Goal: Information Seeking & Learning: Learn about a topic

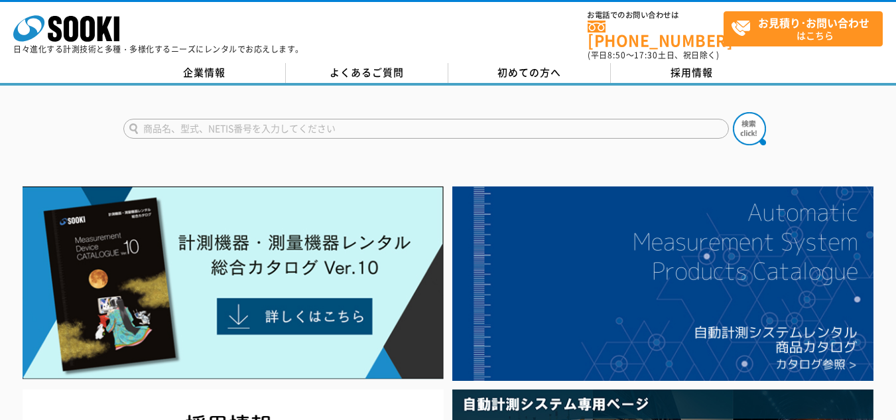
click at [448, 124] on input "text" at bounding box center [426, 129] width 606 height 20
type input "カメラ"
click at [733, 112] on button at bounding box center [749, 128] width 33 height 33
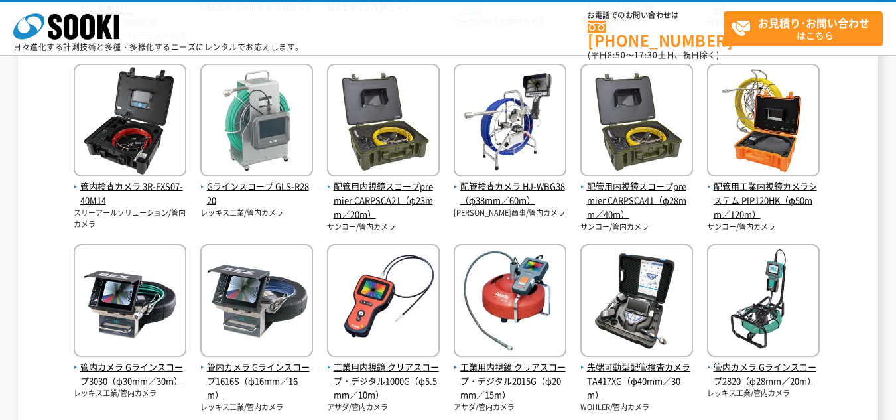
scroll to position [663, 0]
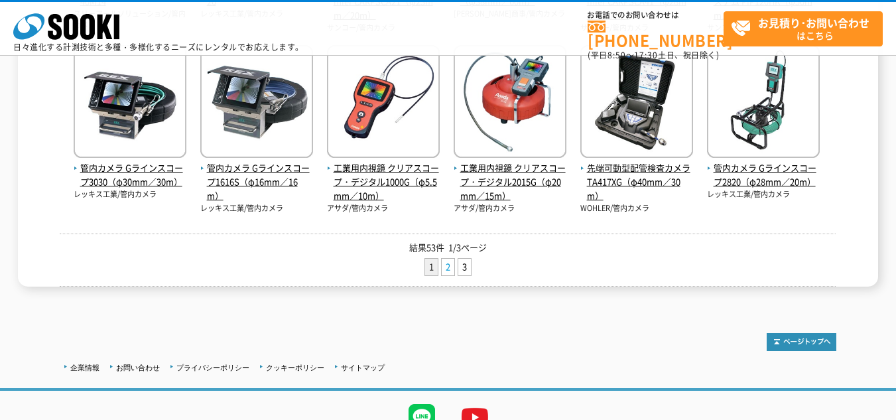
click at [449, 265] on link "2" at bounding box center [448, 267] width 13 height 17
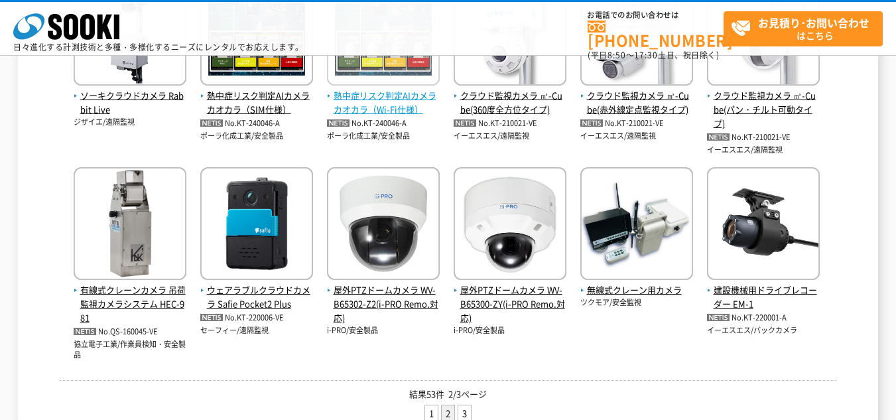
scroll to position [398, 0]
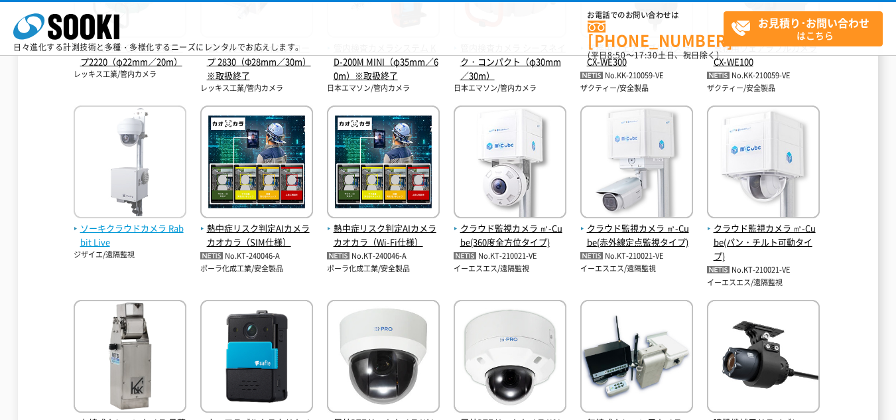
click at [120, 152] on img at bounding box center [130, 163] width 113 height 116
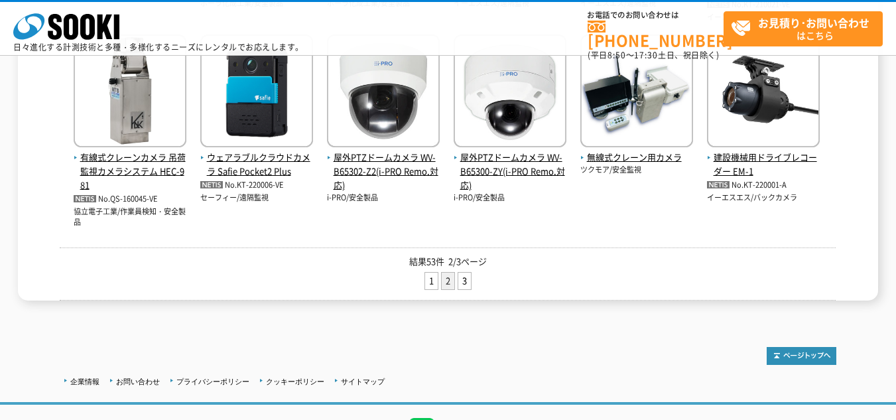
scroll to position [730, 0]
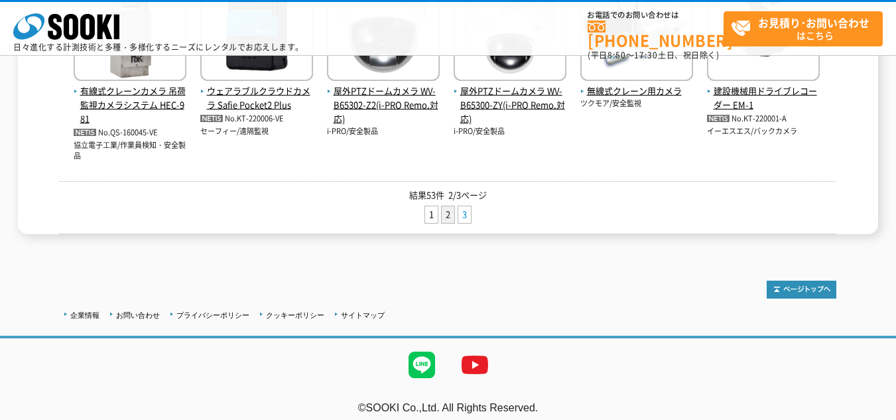
click at [469, 219] on link "3" at bounding box center [464, 214] width 13 height 17
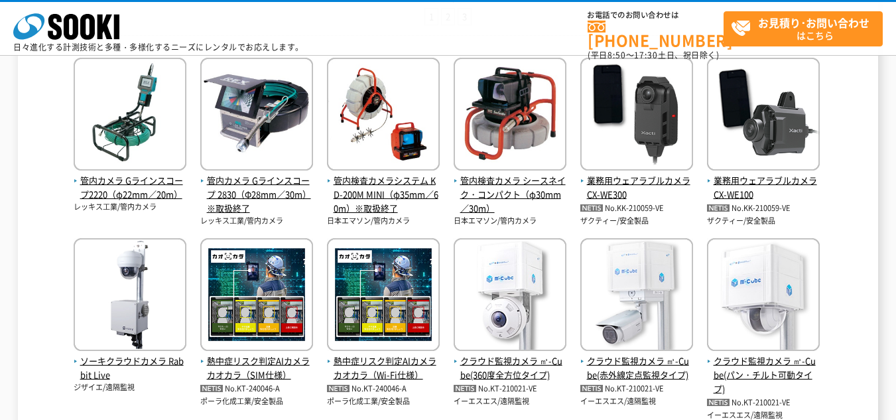
scroll to position [332, 0]
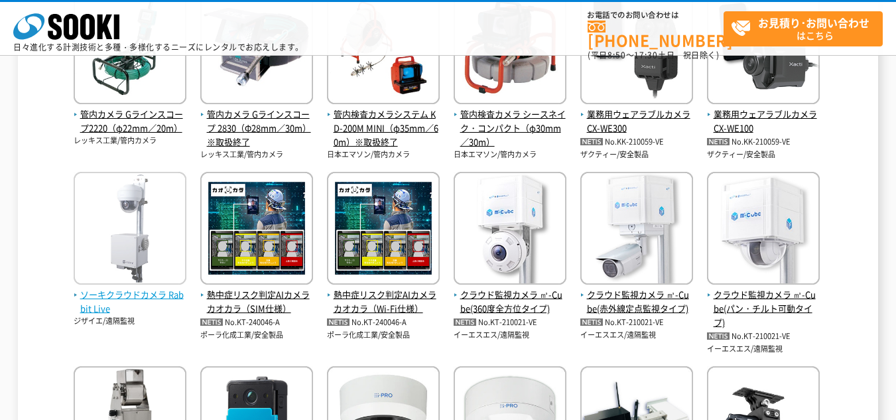
click at [138, 208] on img at bounding box center [130, 230] width 113 height 116
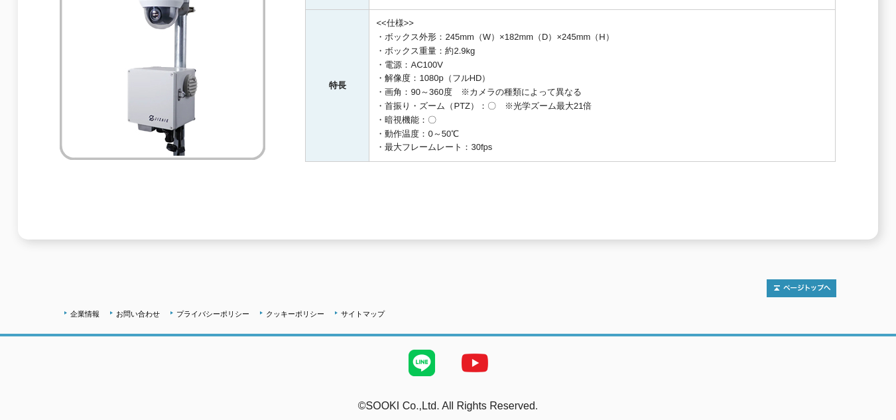
scroll to position [94, 0]
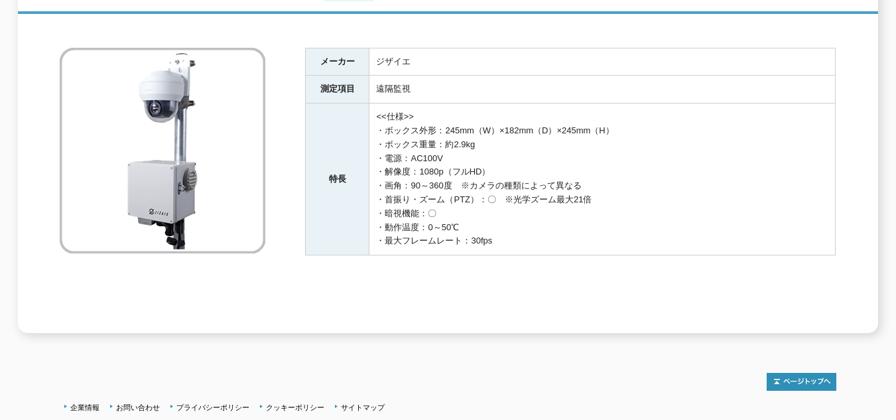
scroll to position [133, 0]
